Goal: Check status: Check status

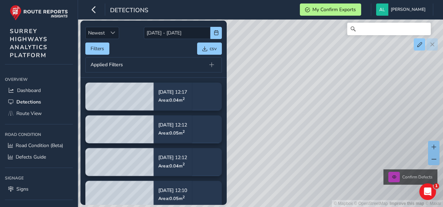
scroll to position [56, 0]
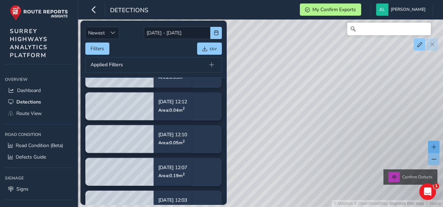
click at [436, 148] on span at bounding box center [433, 146] width 5 height 5
drag, startPoint x: 378, startPoint y: 116, endPoint x: 243, endPoint y: 93, distance: 137.3
click at [243, 93] on div "© Mapbox © OpenStreetMap Improve this map © Maxar Confirm Defects" at bounding box center [221, 103] width 443 height 207
click at [274, 122] on div "© Mapbox © OpenStreetMap Improve this map © Maxar Confirm Defects" at bounding box center [221, 103] width 443 height 207
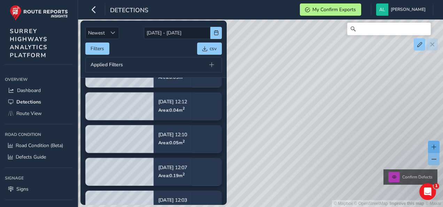
click at [437, 147] on button at bounding box center [433, 147] width 11 height 12
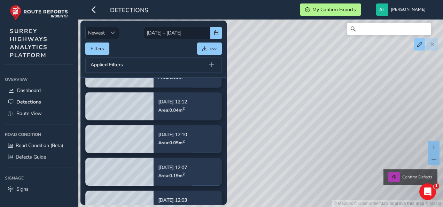
drag, startPoint x: 399, startPoint y: 137, endPoint x: 280, endPoint y: 106, distance: 123.3
click at [280, 106] on div "© Mapbox © OpenStreetMap Improve this map © Maxar Confirm Defects" at bounding box center [221, 103] width 443 height 207
click at [299, 130] on div "© Mapbox © OpenStreetMap Improve this map © Maxar Confirm Defects" at bounding box center [221, 103] width 443 height 207
drag, startPoint x: 299, startPoint y: 135, endPoint x: 292, endPoint y: 132, distance: 7.3
click at [292, 132] on div "© Mapbox © OpenStreetMap Improve this map © Maxar Confirm Defects" at bounding box center [221, 103] width 443 height 207
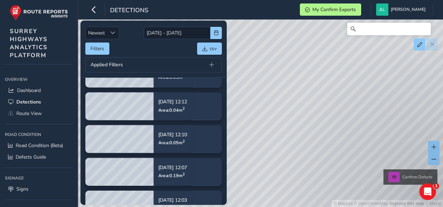
click at [290, 132] on div "© Mapbox © OpenStreetMap Improve this map © Maxar Confirm Defects" at bounding box center [221, 103] width 443 height 207
click at [290, 123] on div "© Mapbox © OpenStreetMap Improve this map © Maxar Confirm Defects" at bounding box center [221, 103] width 443 height 207
click at [308, 151] on div "© Mapbox © OpenStreetMap Improve this map © Maxar Confirm Defects" at bounding box center [221, 103] width 443 height 207
click at [435, 163] on button at bounding box center [433, 159] width 11 height 12
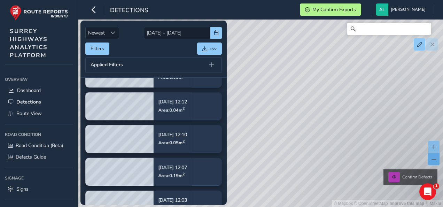
click at [435, 163] on button at bounding box center [433, 159] width 11 height 12
drag, startPoint x: 299, startPoint y: 159, endPoint x: 322, endPoint y: 48, distance: 113.0
click at [322, 48] on div "© Mapbox © OpenStreetMap Improve this map © Maxar Confirm Defects" at bounding box center [221, 103] width 443 height 207
